Goal: Book appointment/travel/reservation

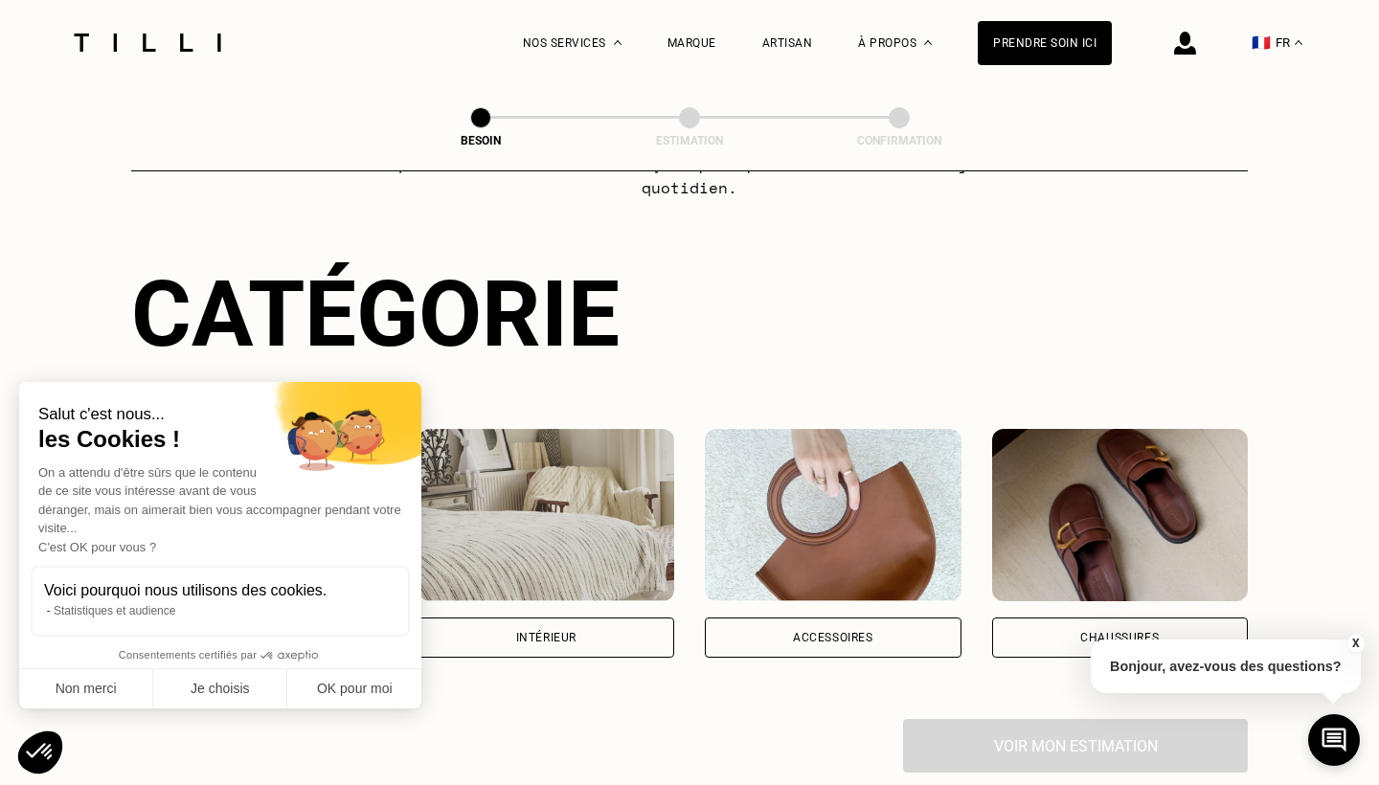
scroll to position [185, 0]
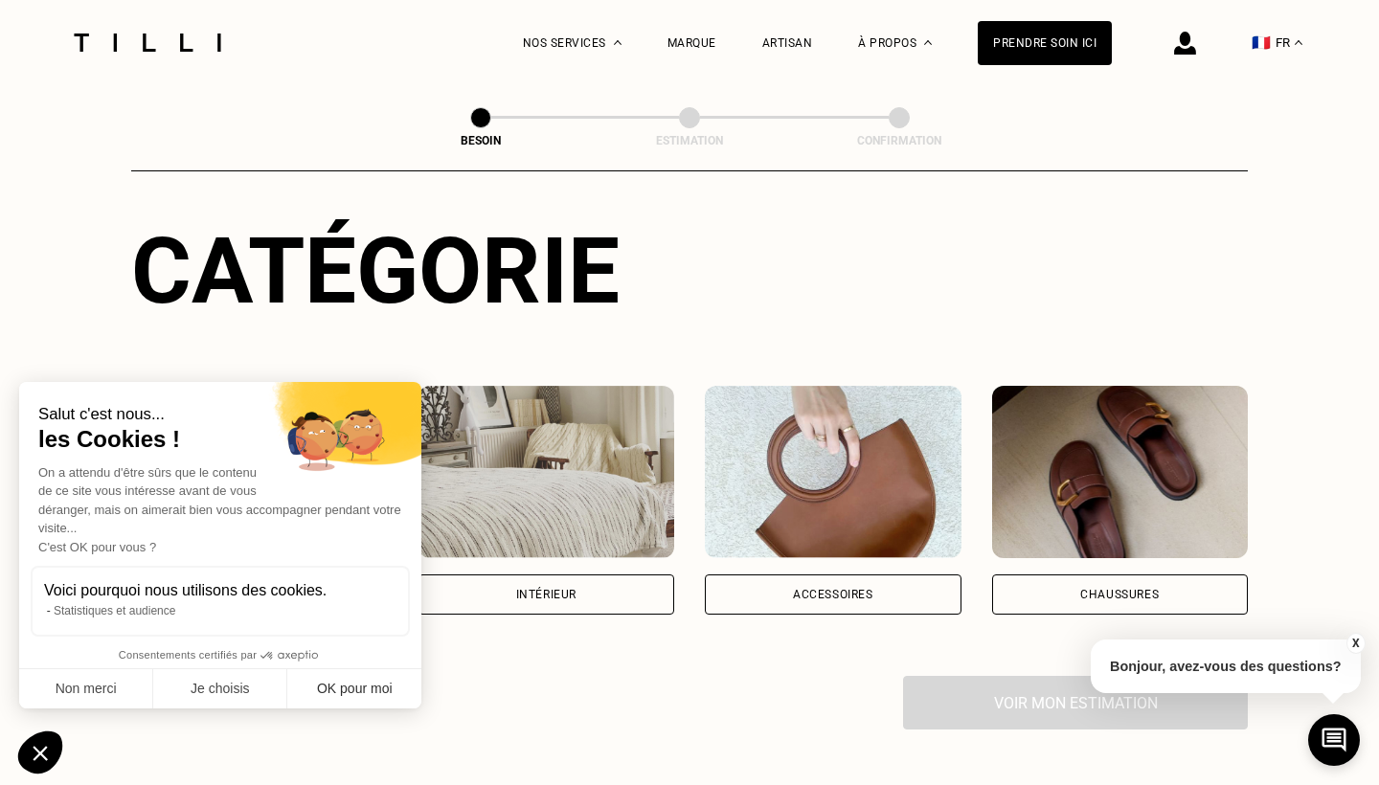
click at [325, 684] on button "OK pour moi" at bounding box center [354, 689] width 134 height 40
checkbox input "true"
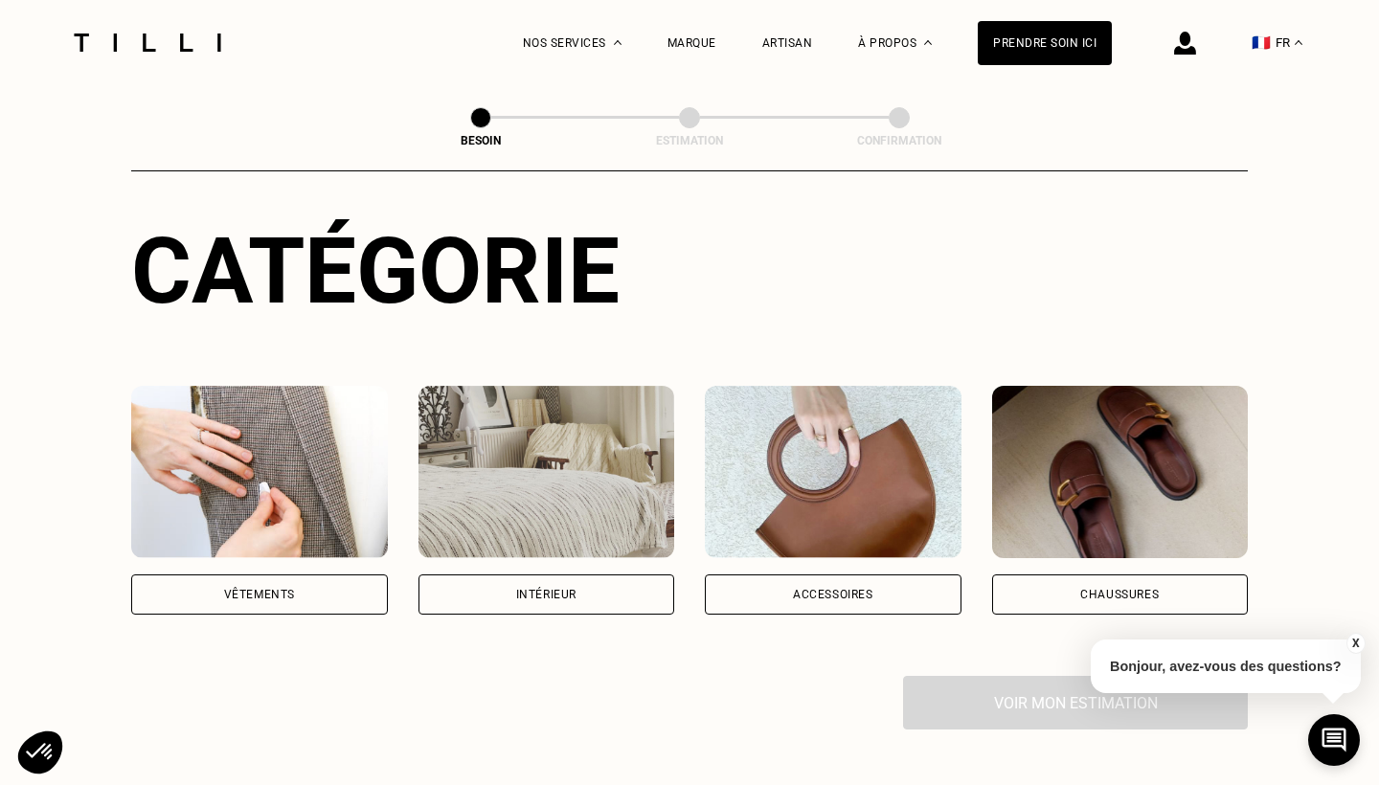
click at [235, 578] on div "Vêtements" at bounding box center [259, 595] width 257 height 40
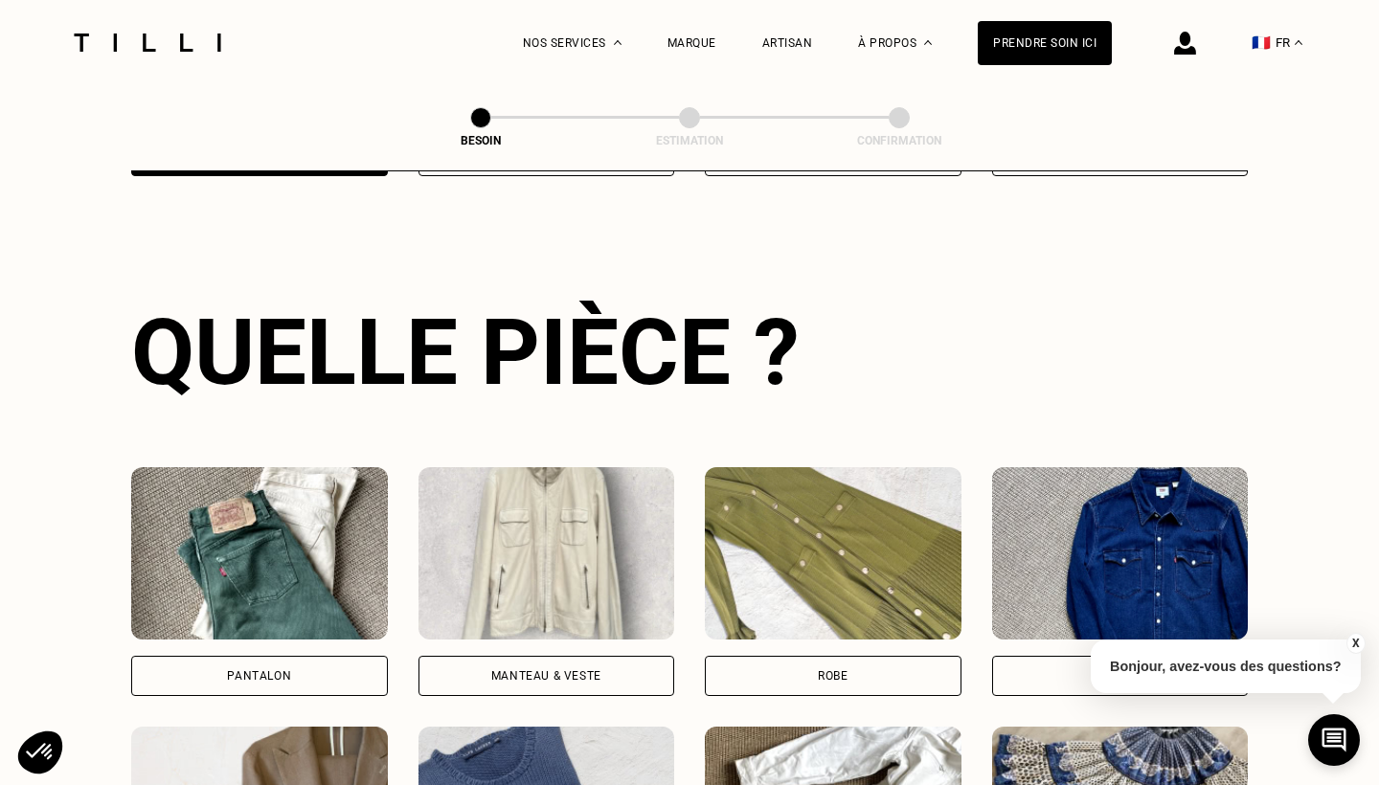
scroll to position [667, 0]
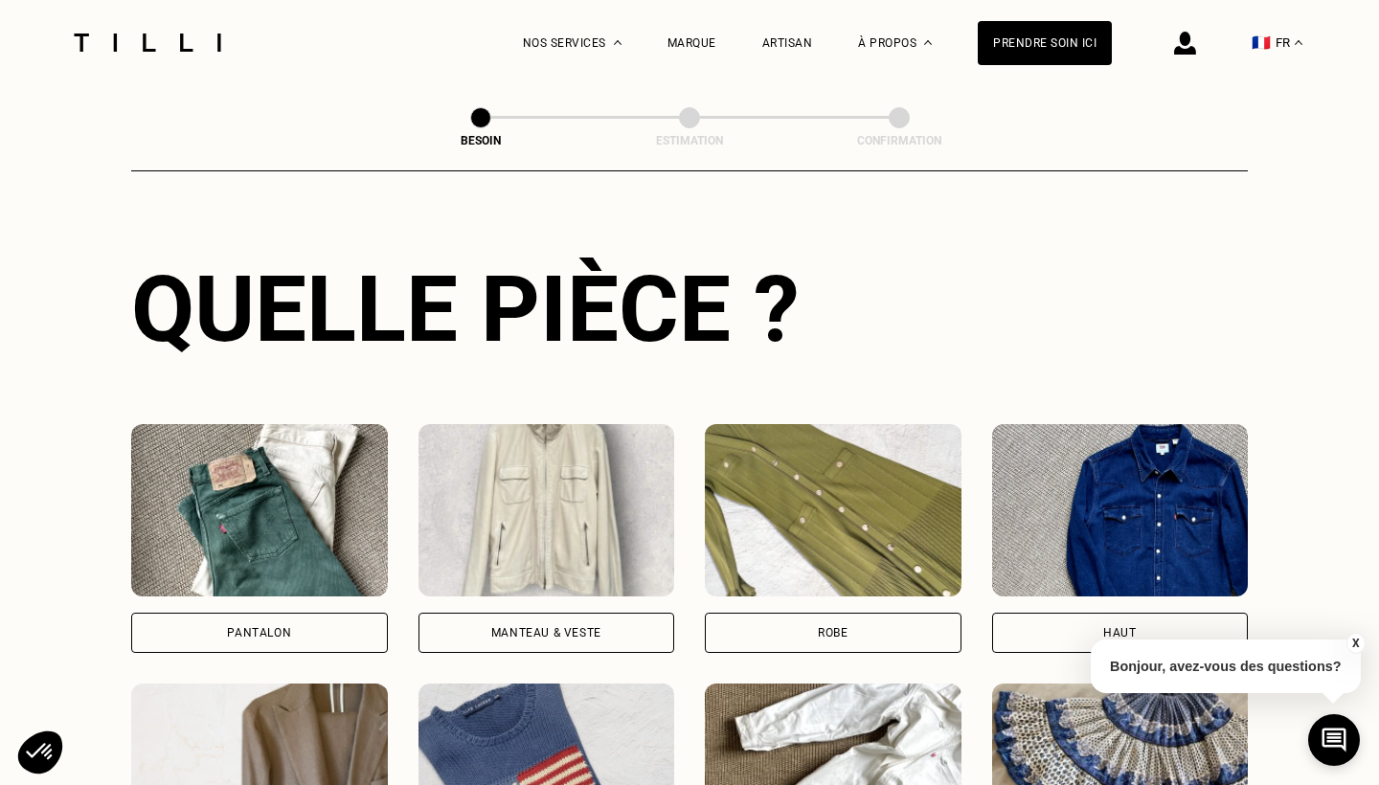
click at [261, 613] on div "Pantalon" at bounding box center [259, 633] width 257 height 40
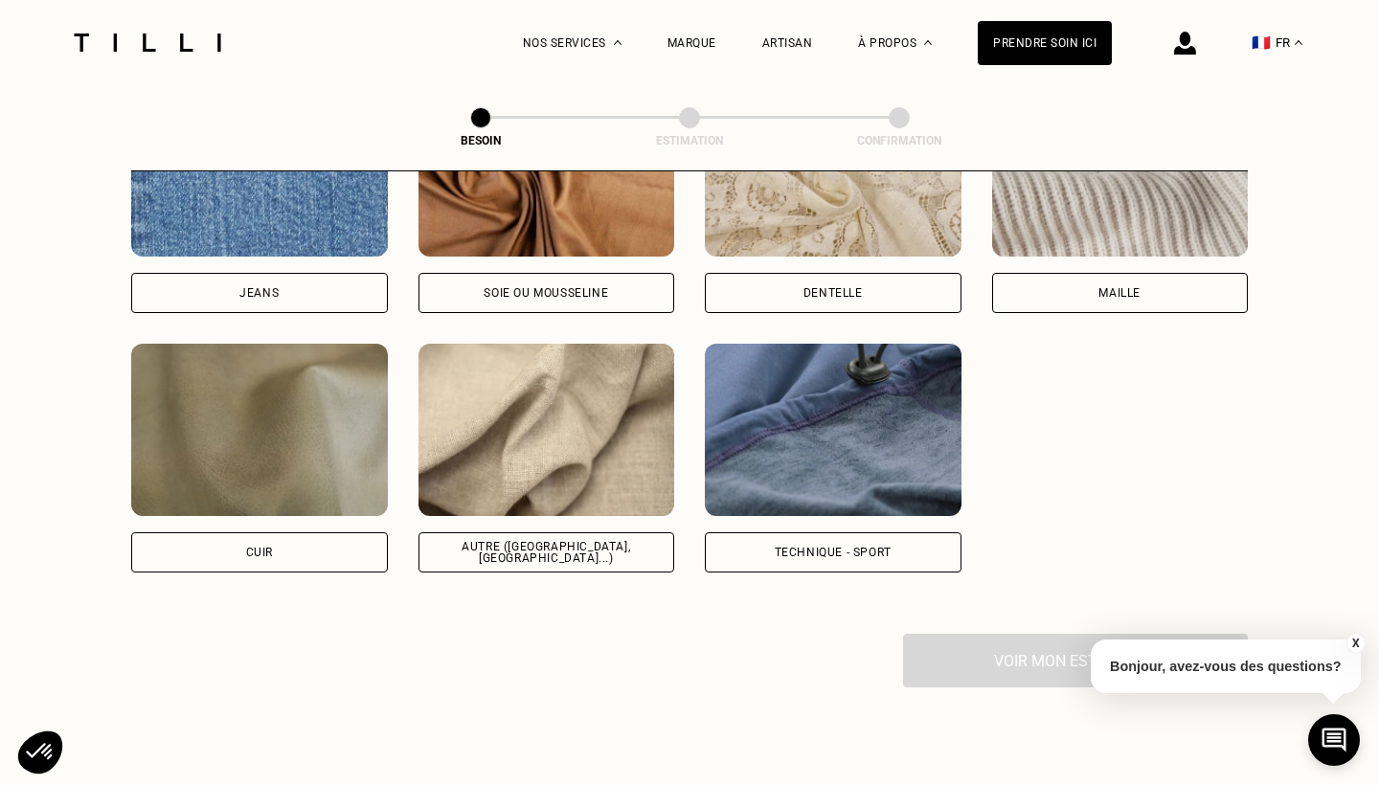
scroll to position [2171, 0]
click at [523, 532] on div "Autre ([GEOGRAPHIC_DATA], [GEOGRAPHIC_DATA]...)" at bounding box center [547, 552] width 257 height 40
select select "FR"
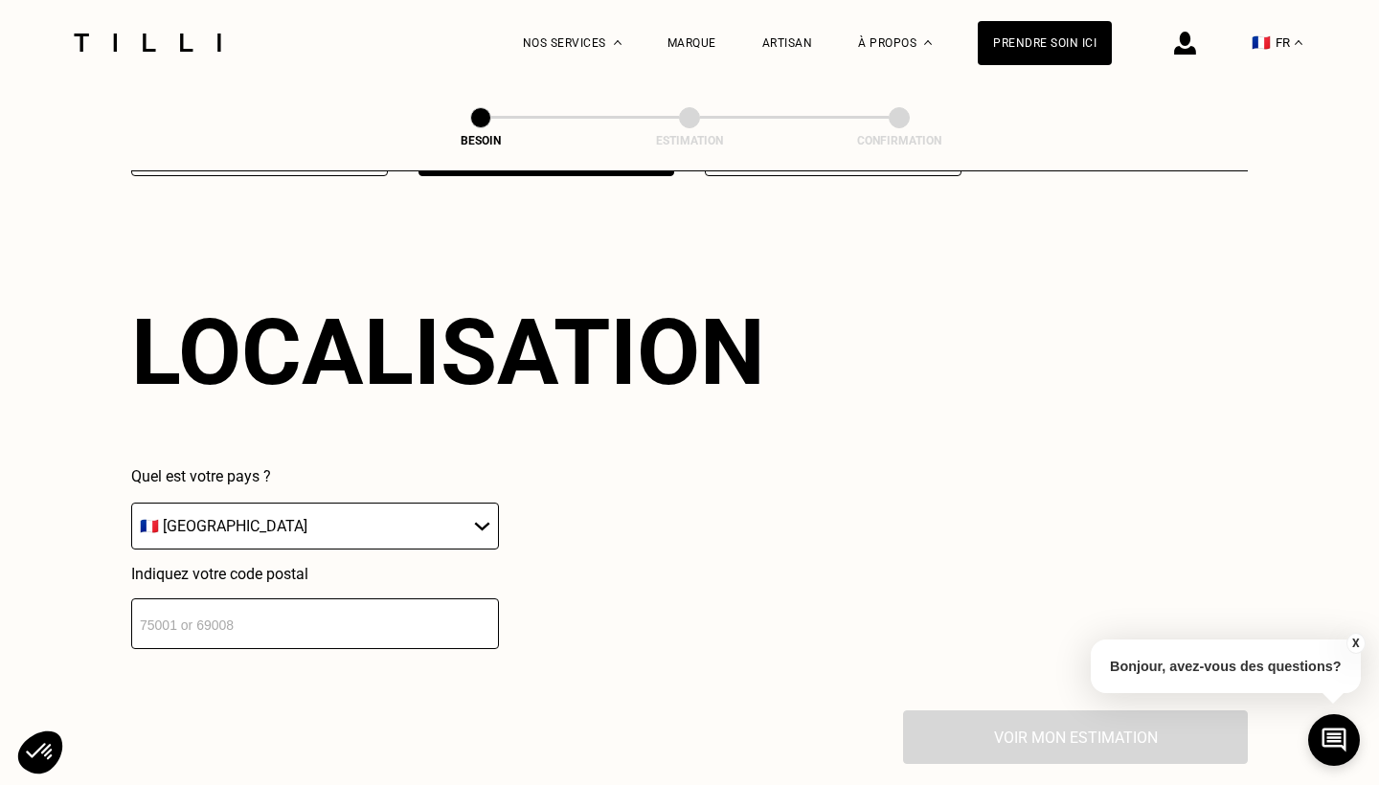
scroll to position [2666, 0]
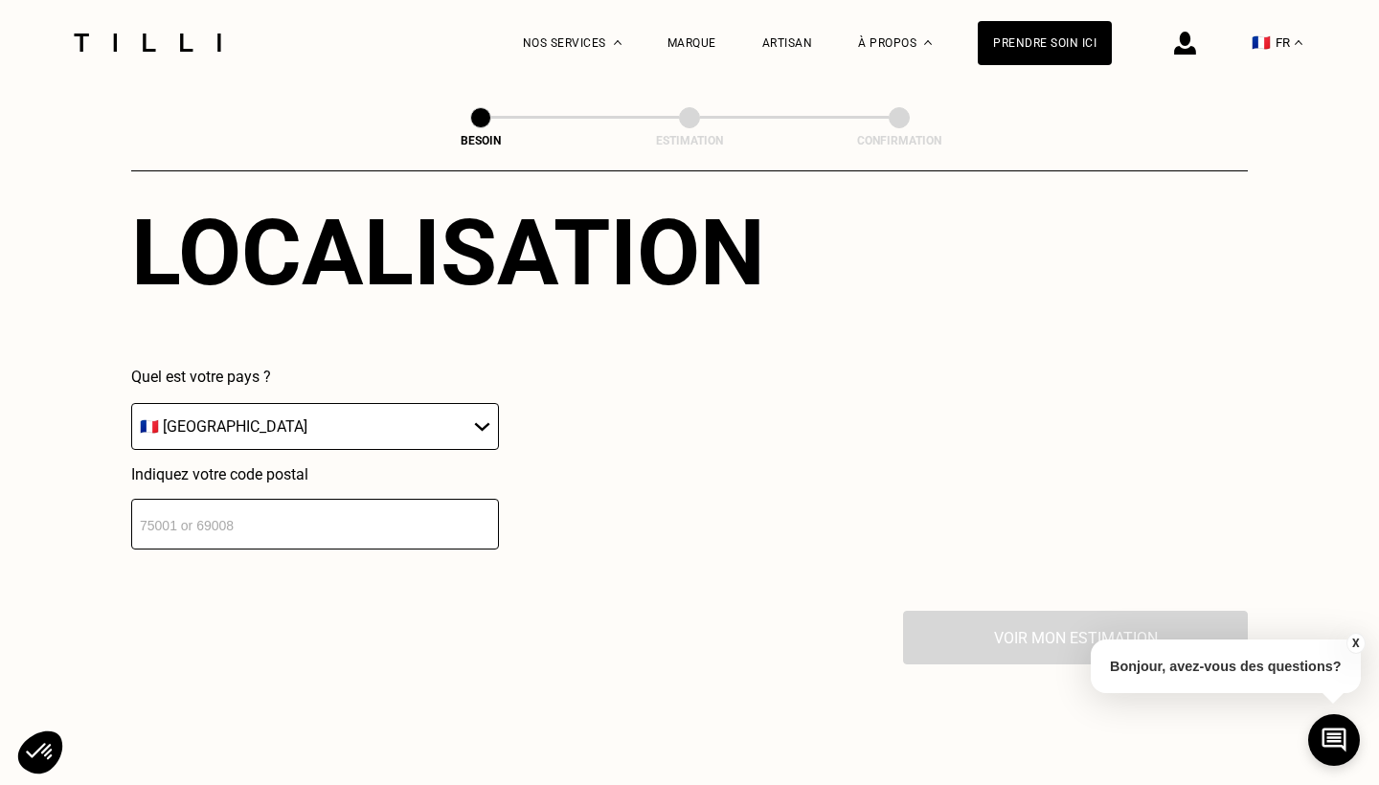
click at [270, 517] on input "number" at bounding box center [315, 524] width 368 height 51
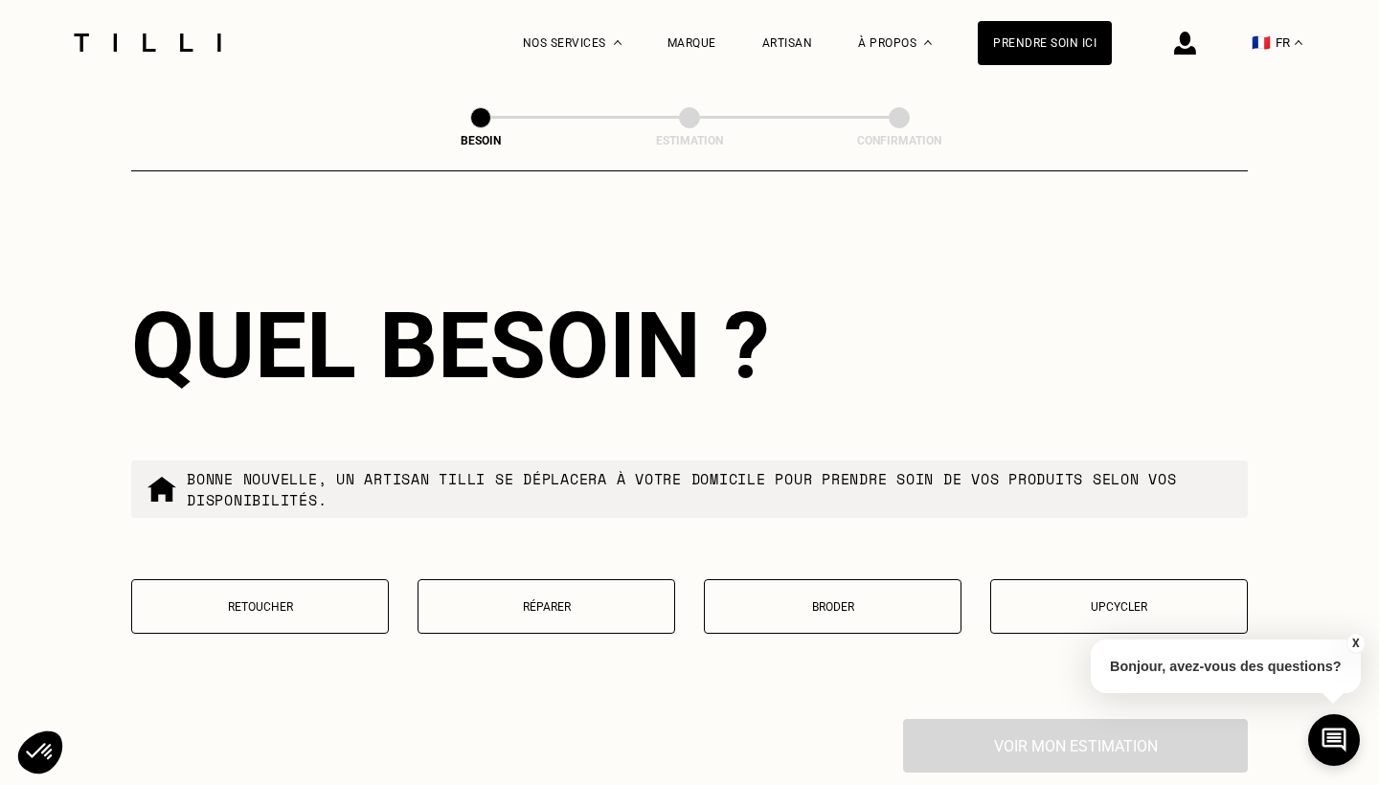
scroll to position [3093, 0]
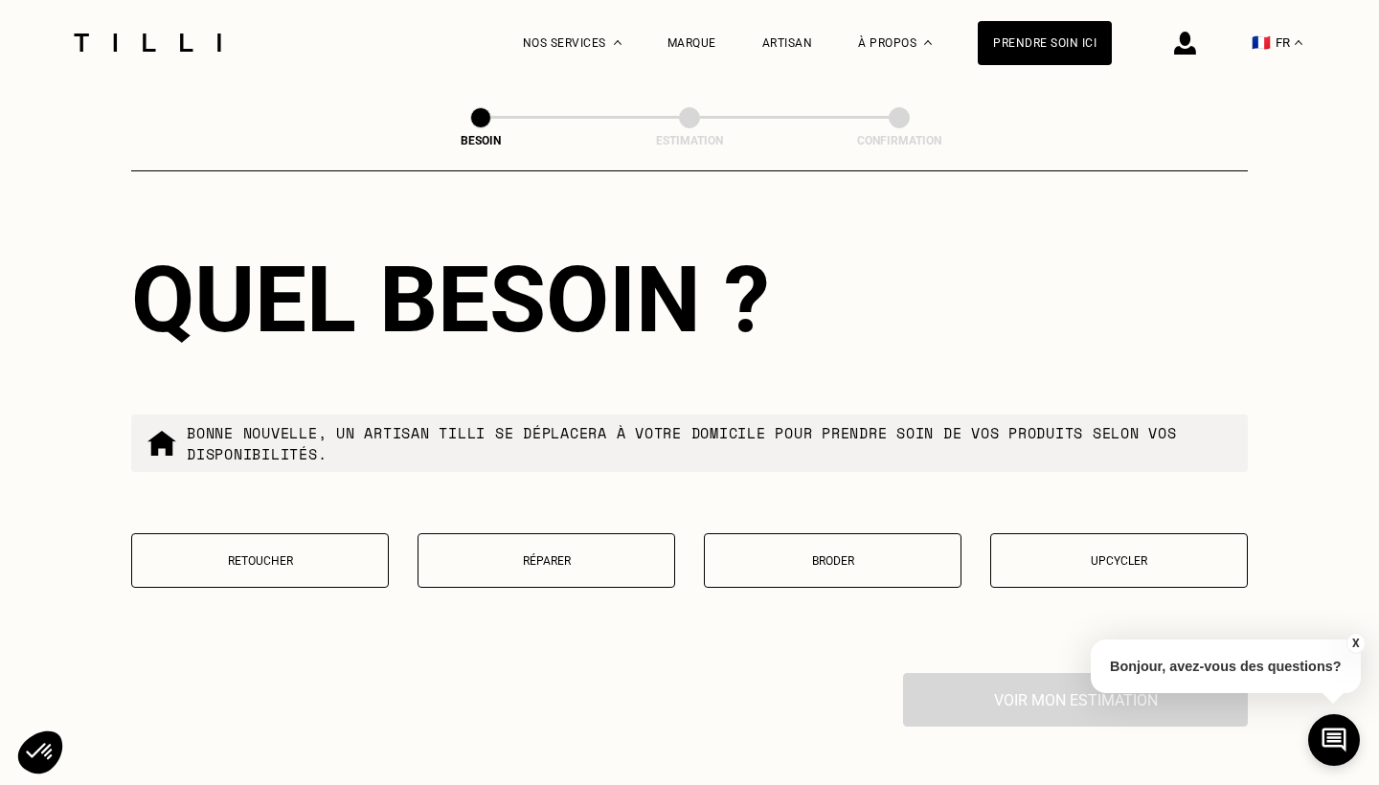
type input "75006"
click at [1352, 639] on button "X" at bounding box center [1355, 643] width 19 height 21
click at [280, 514] on div "Quel besoin ? Bonne nouvelle, un artisan tilli se déplacera à votre domicile po…" at bounding box center [689, 429] width 1117 height 488
click at [280, 533] on button "Retoucher" at bounding box center [260, 560] width 258 height 55
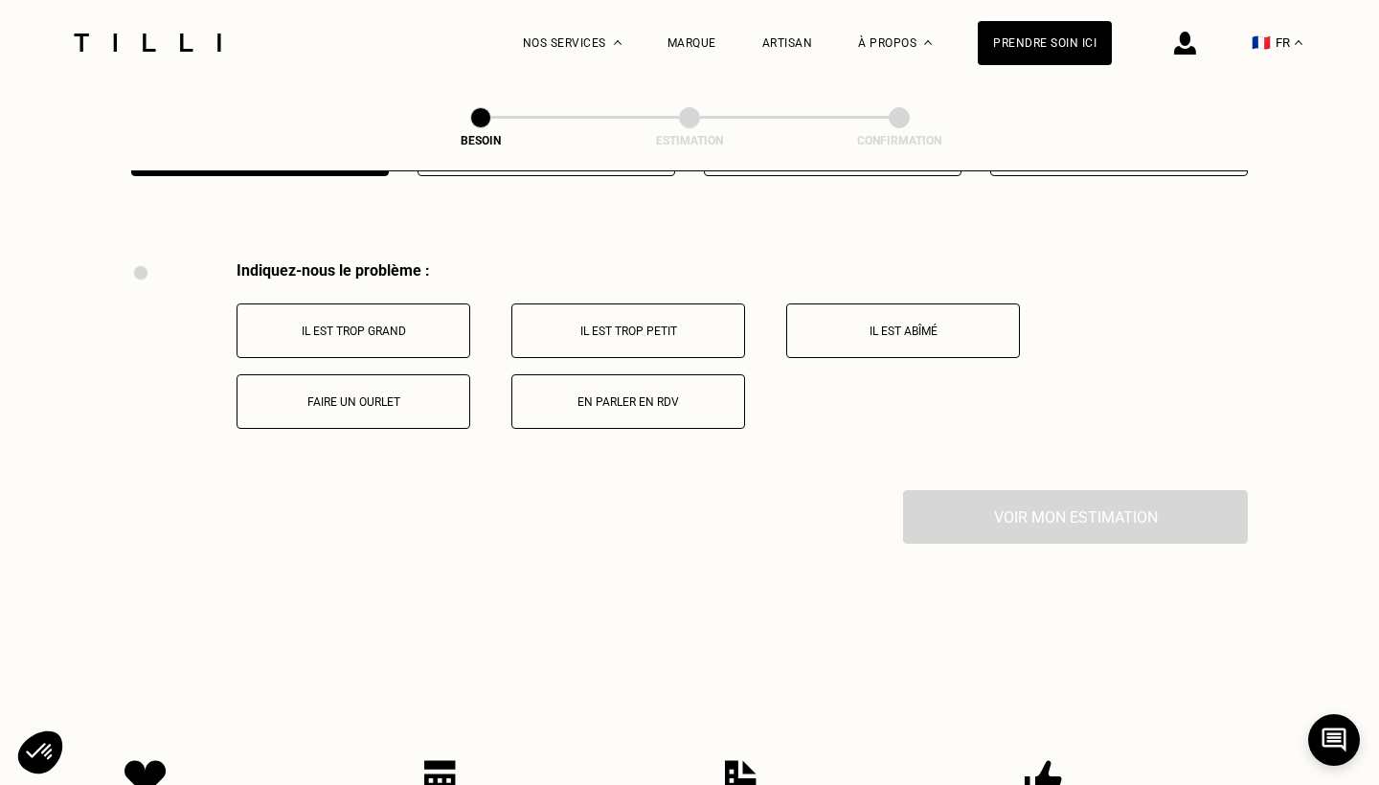
scroll to position [3503, 0]
click at [364, 305] on button "Il est trop grand" at bounding box center [354, 332] width 234 height 55
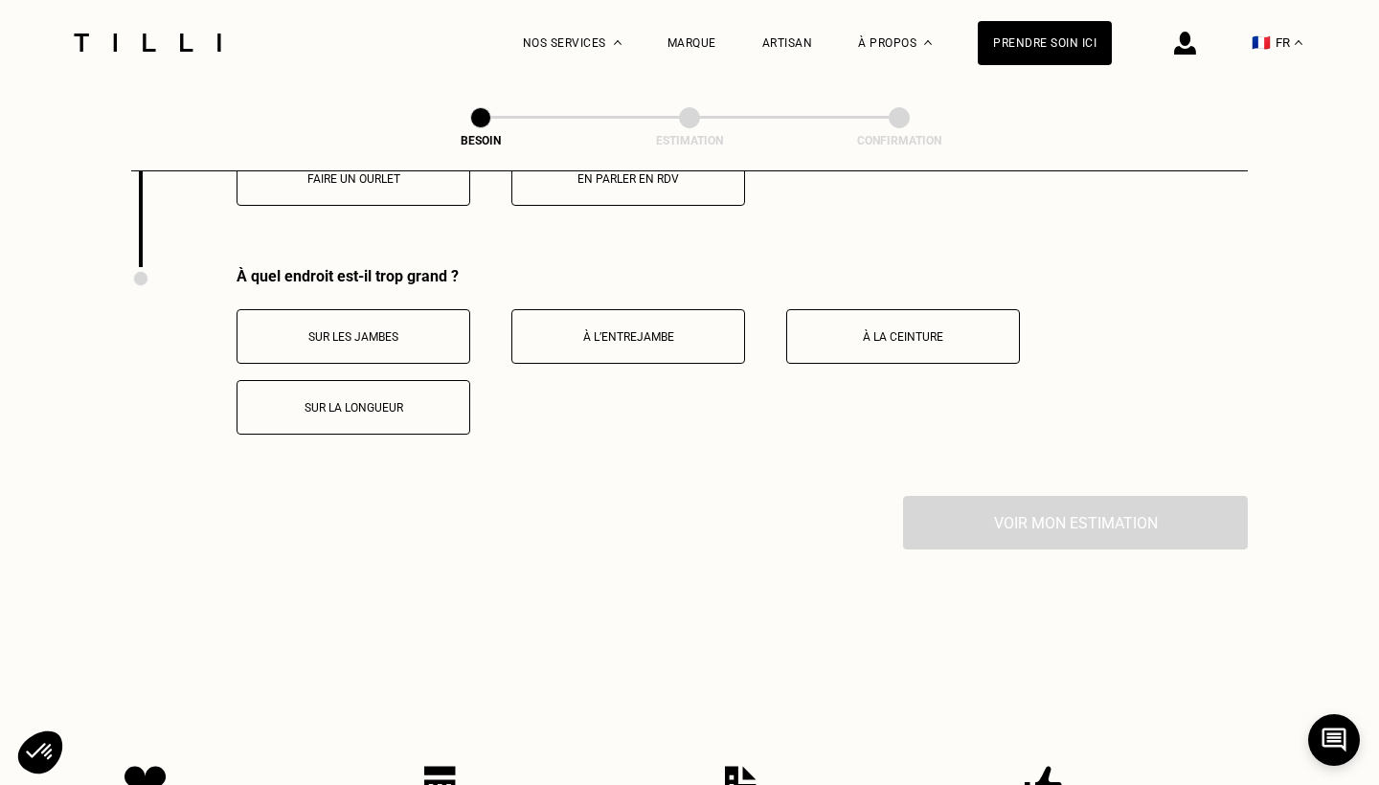
scroll to position [3764, 0]
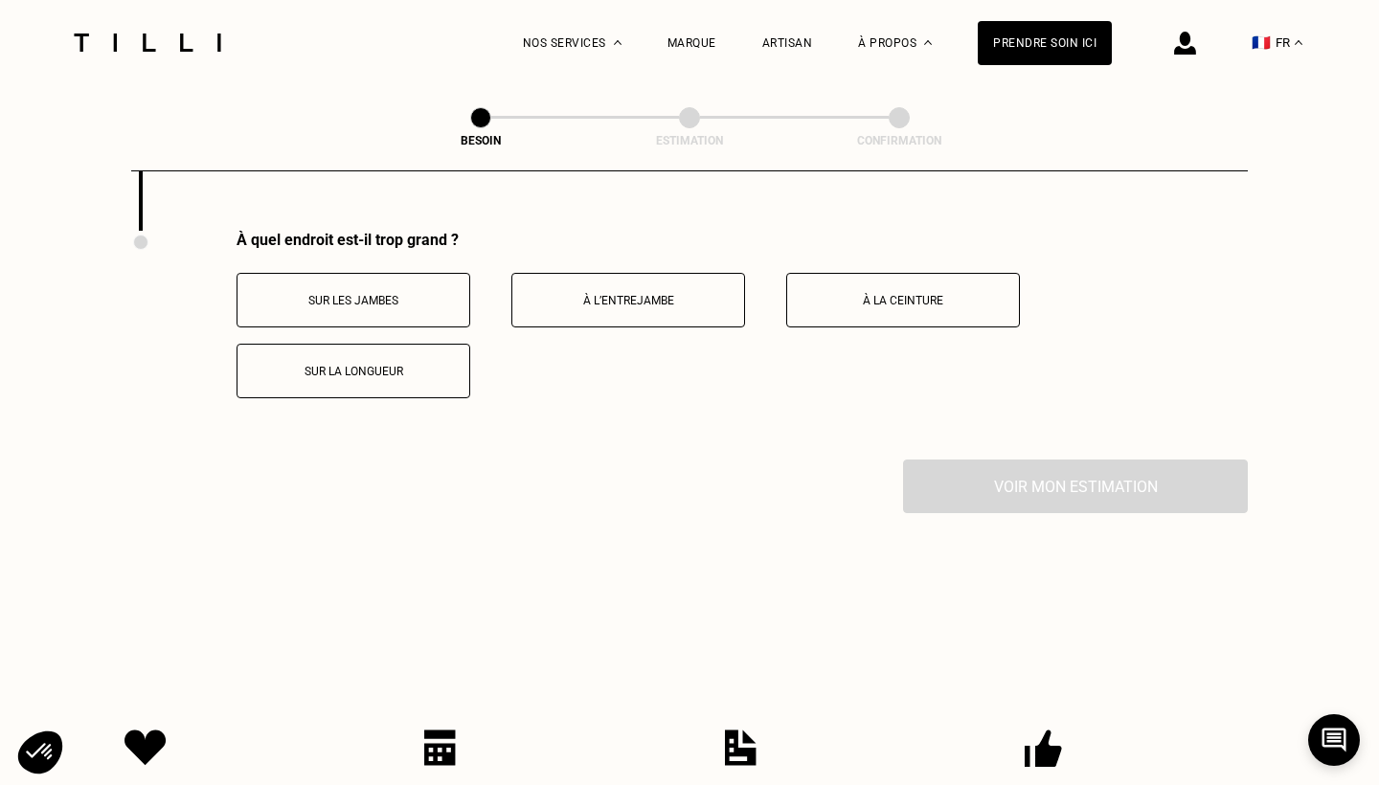
click at [865, 294] on p "À la ceinture" at bounding box center [903, 300] width 213 height 13
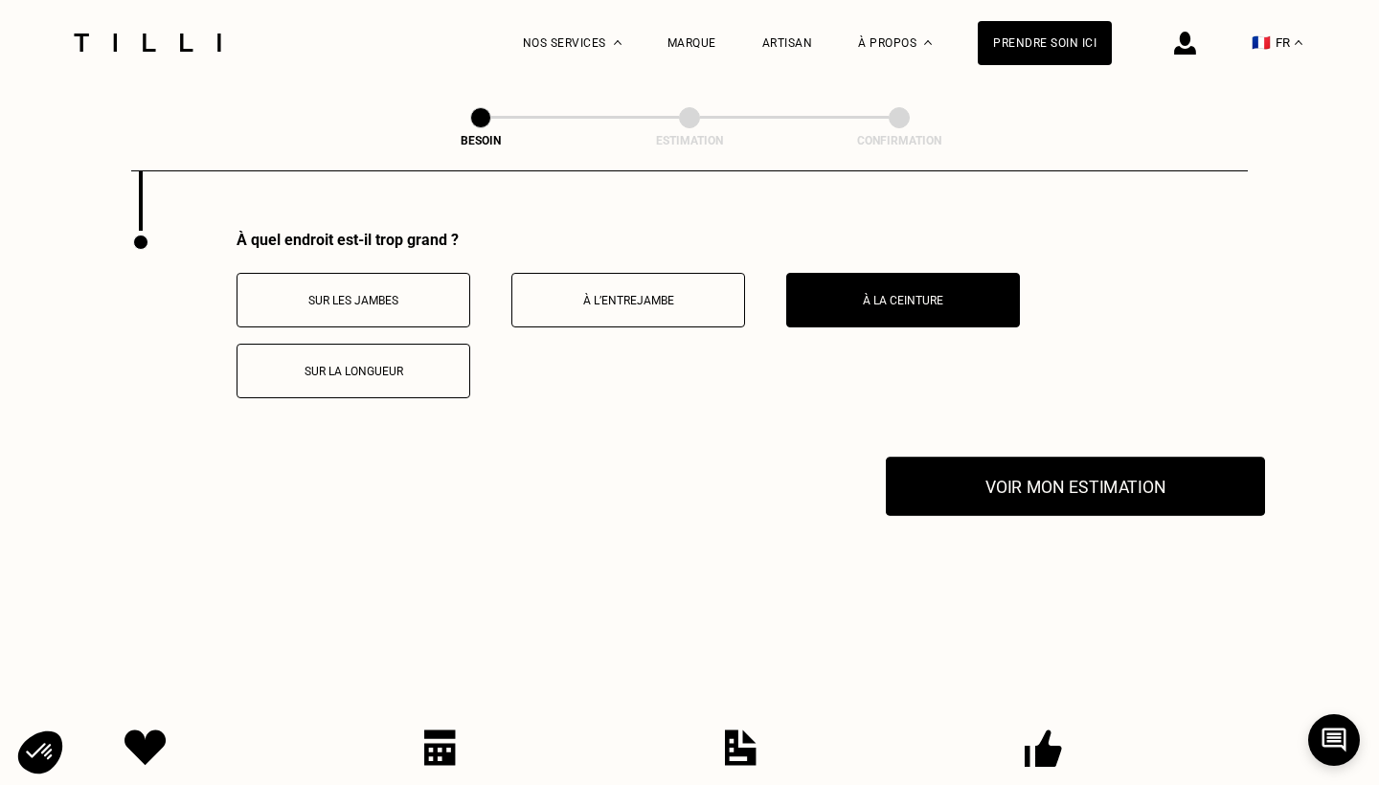
click at [980, 497] on button "Voir mon estimation" at bounding box center [1075, 486] width 379 height 59
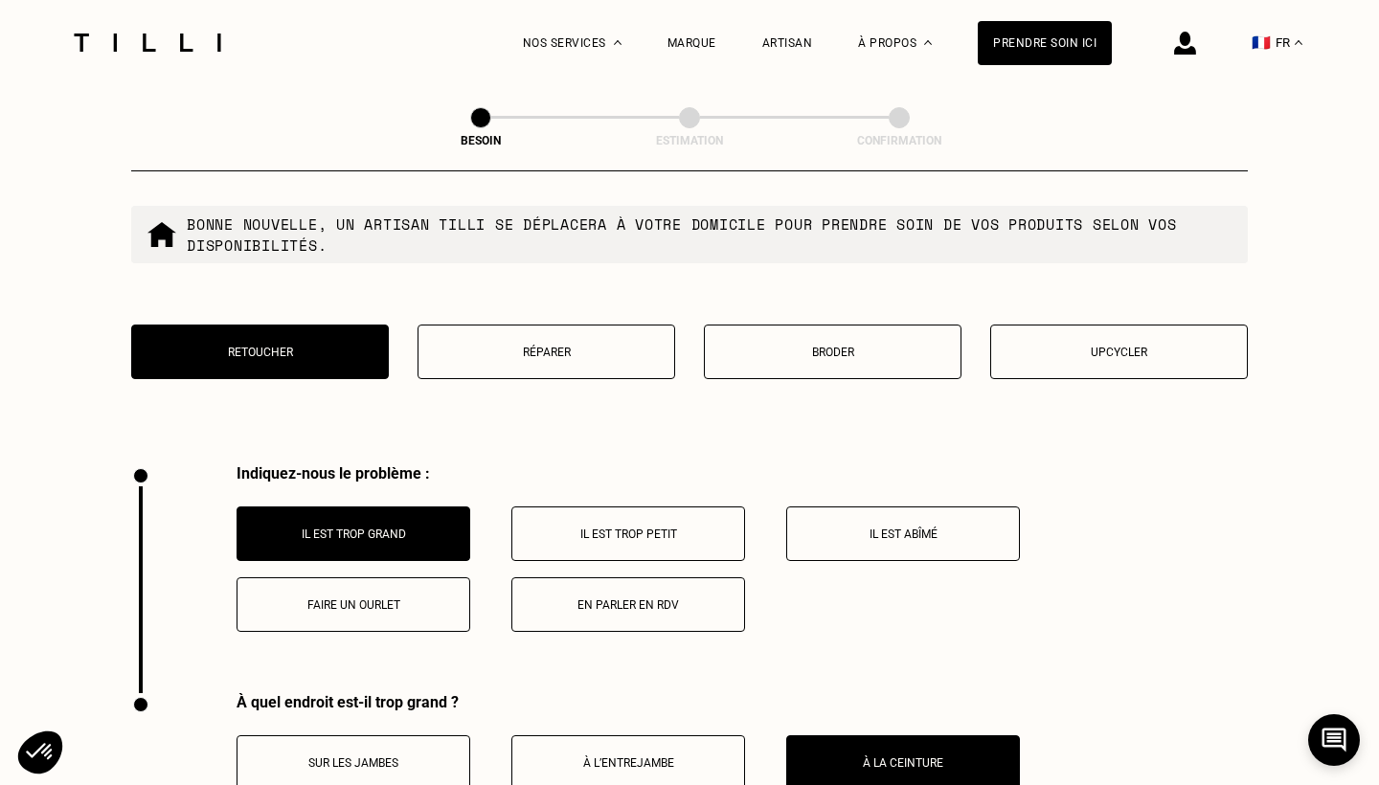
scroll to position [3204, 0]
